Goal: Task Accomplishment & Management: Use online tool/utility

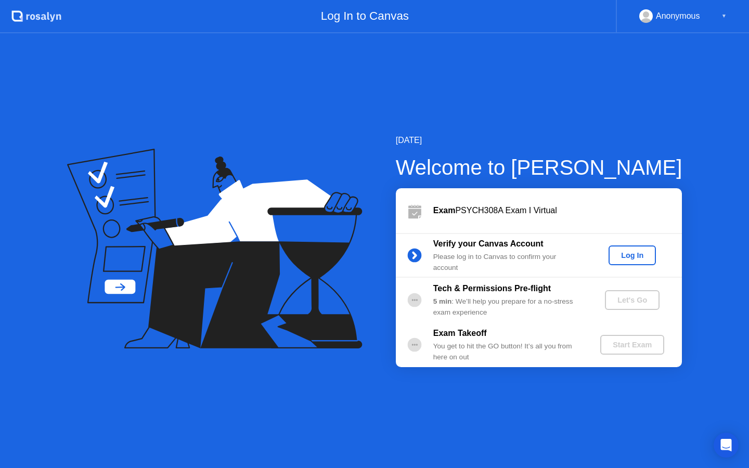
click at [628, 254] on div "Log In" at bounding box center [632, 255] width 39 height 8
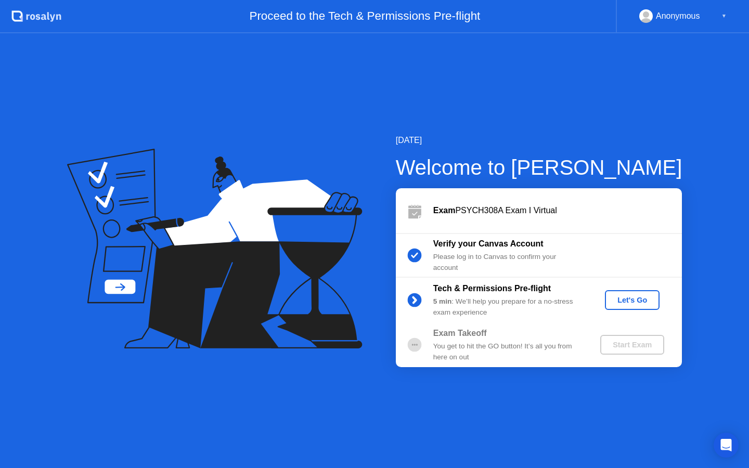
click at [629, 299] on div "Let's Go" at bounding box center [632, 300] width 46 height 8
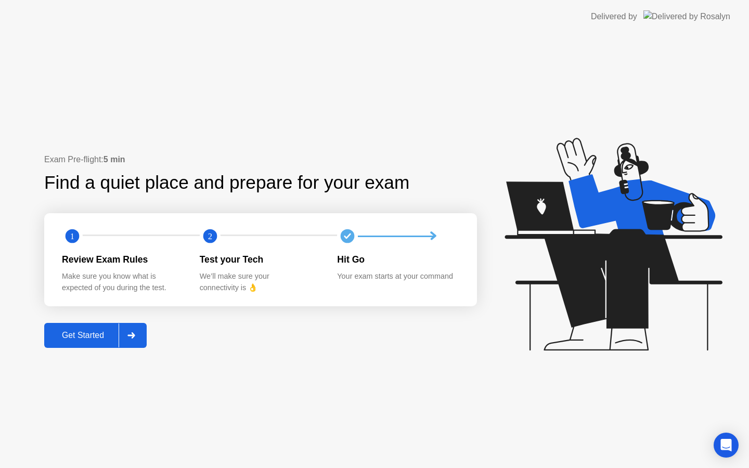
click at [82, 342] on button "Get Started" at bounding box center [95, 335] width 102 height 25
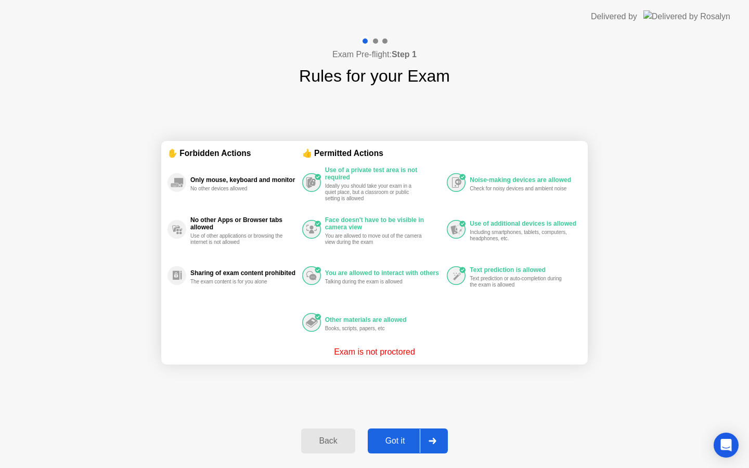
click at [403, 441] on div "Got it" at bounding box center [395, 440] width 49 height 9
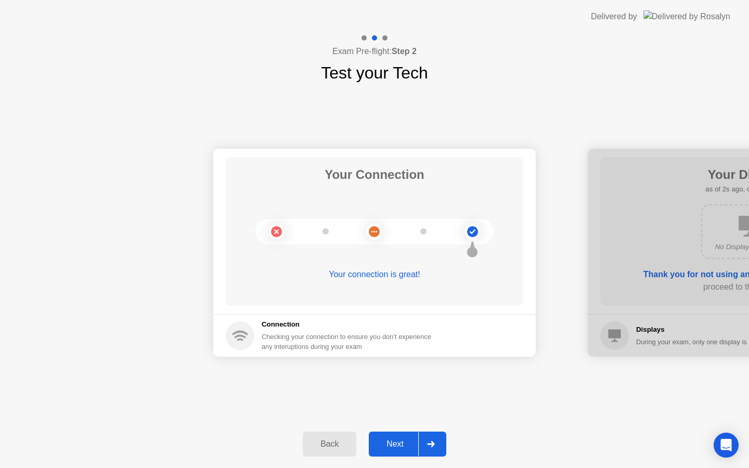
click at [402, 447] on div "Next" at bounding box center [395, 444] width 46 height 9
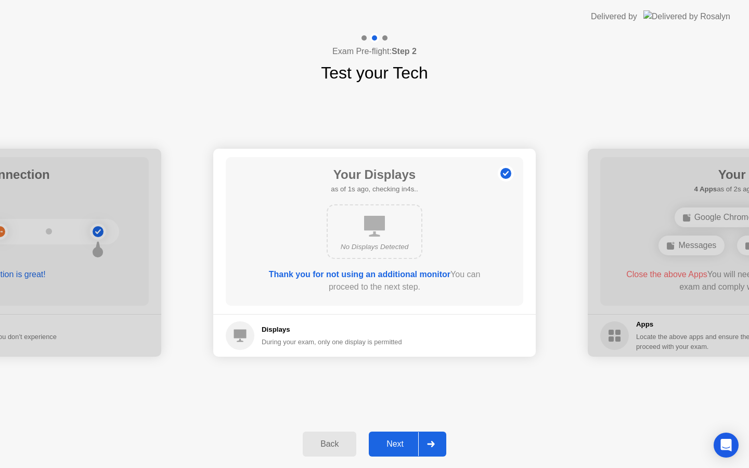
click at [402, 447] on div "Next" at bounding box center [395, 444] width 46 height 9
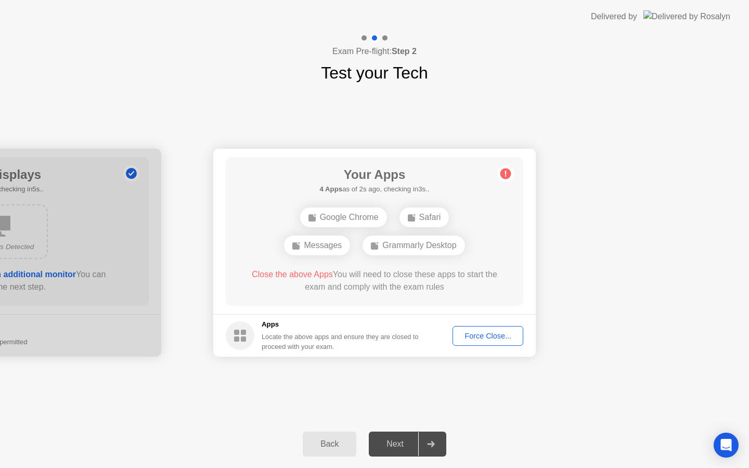
click at [336, 450] on button "Back" at bounding box center [330, 444] width 54 height 25
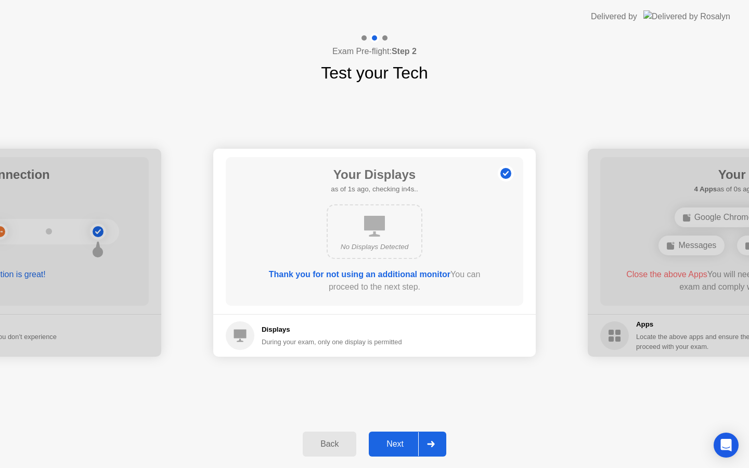
click at [407, 441] on div "Next" at bounding box center [395, 444] width 46 height 9
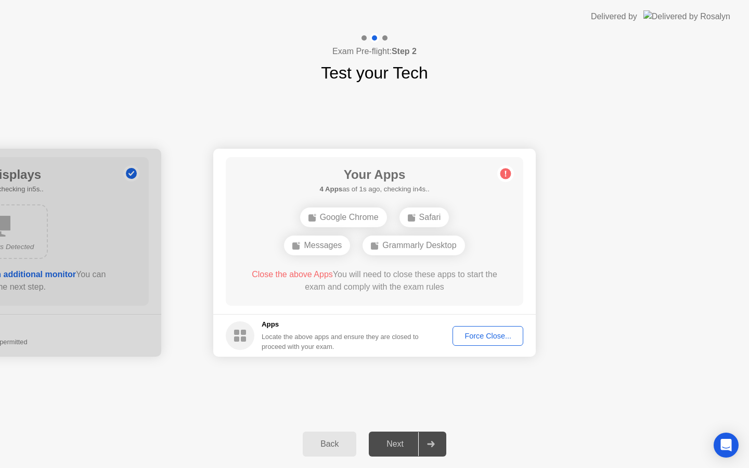
click at [407, 441] on div "Next" at bounding box center [395, 444] width 46 height 9
click at [349, 216] on div "Google Chrome" at bounding box center [343, 218] width 87 height 20
click at [489, 334] on div "Force Close..." at bounding box center [487, 336] width 63 height 8
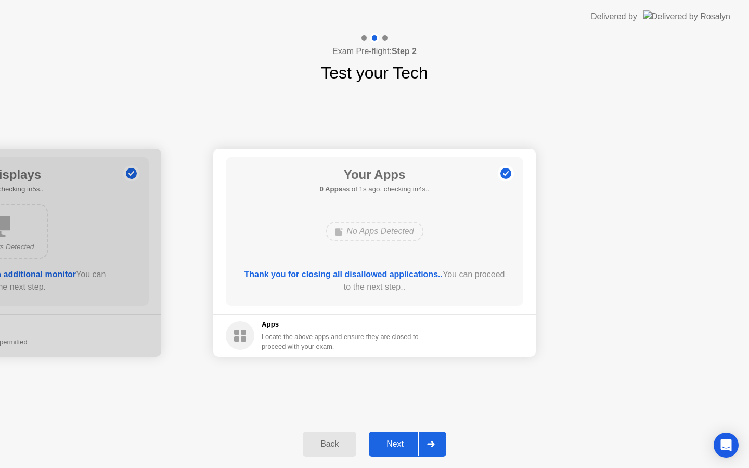
click at [408, 444] on div "Next" at bounding box center [395, 444] width 46 height 9
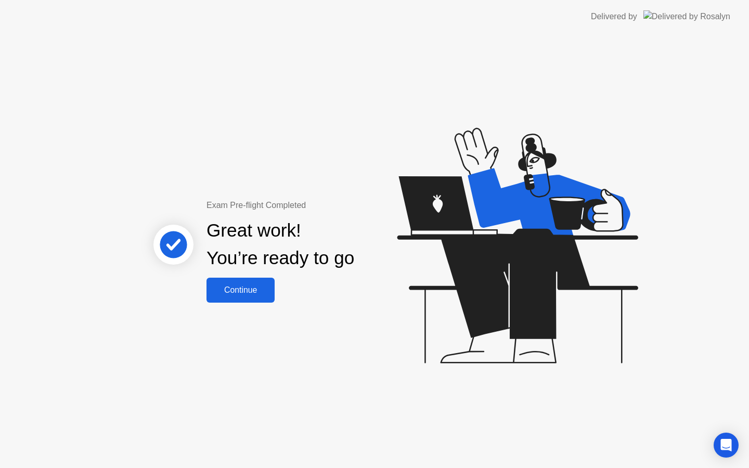
click at [233, 286] on div "Continue" at bounding box center [241, 290] width 62 height 9
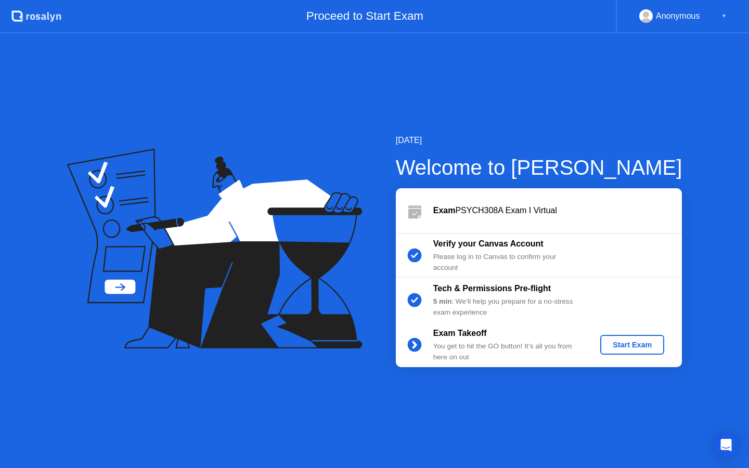
click at [638, 344] on div "Start Exam" at bounding box center [632, 345] width 56 height 8
